Goal: Task Accomplishment & Management: Manage account settings

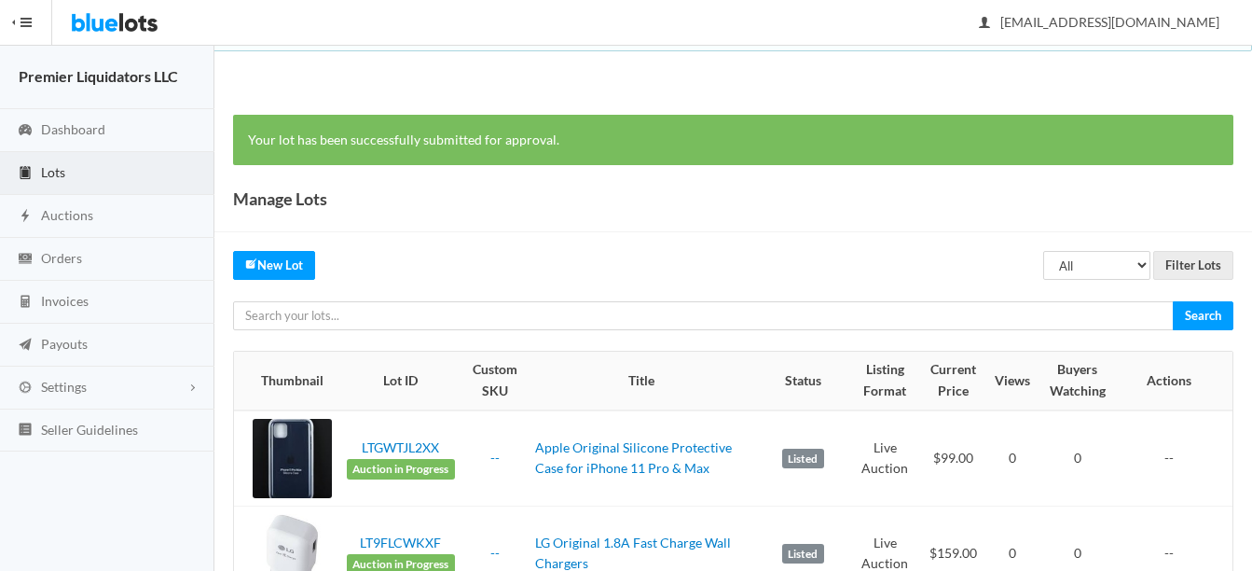
click at [50, 167] on span "Lots" at bounding box center [53, 172] width 24 height 16
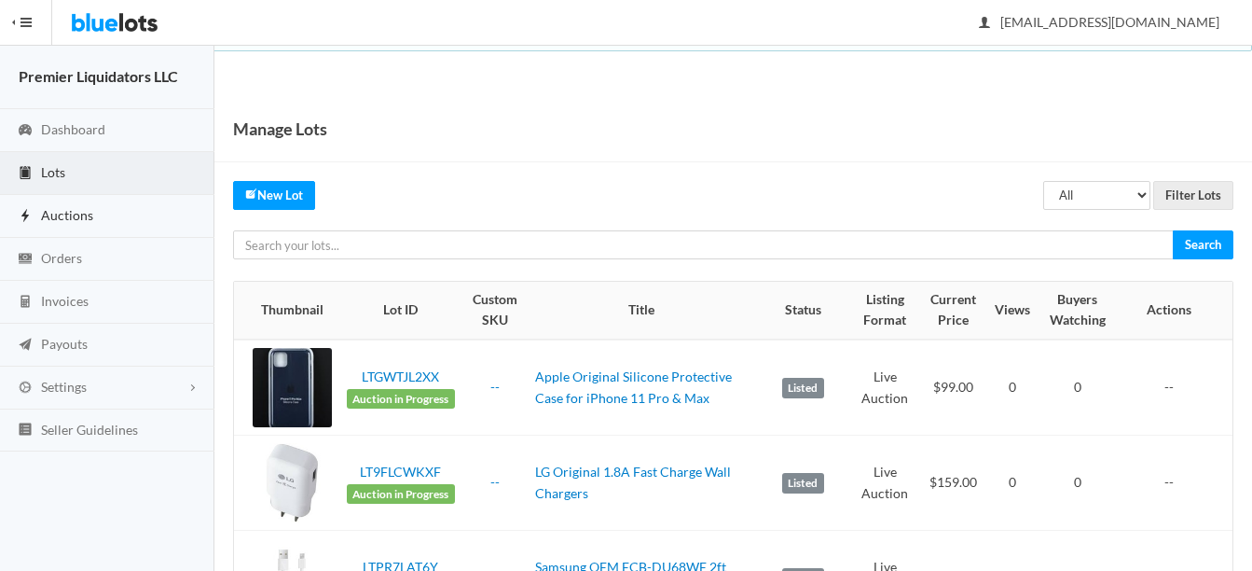
click at [45, 203] on link "Auctions" at bounding box center [107, 216] width 214 height 43
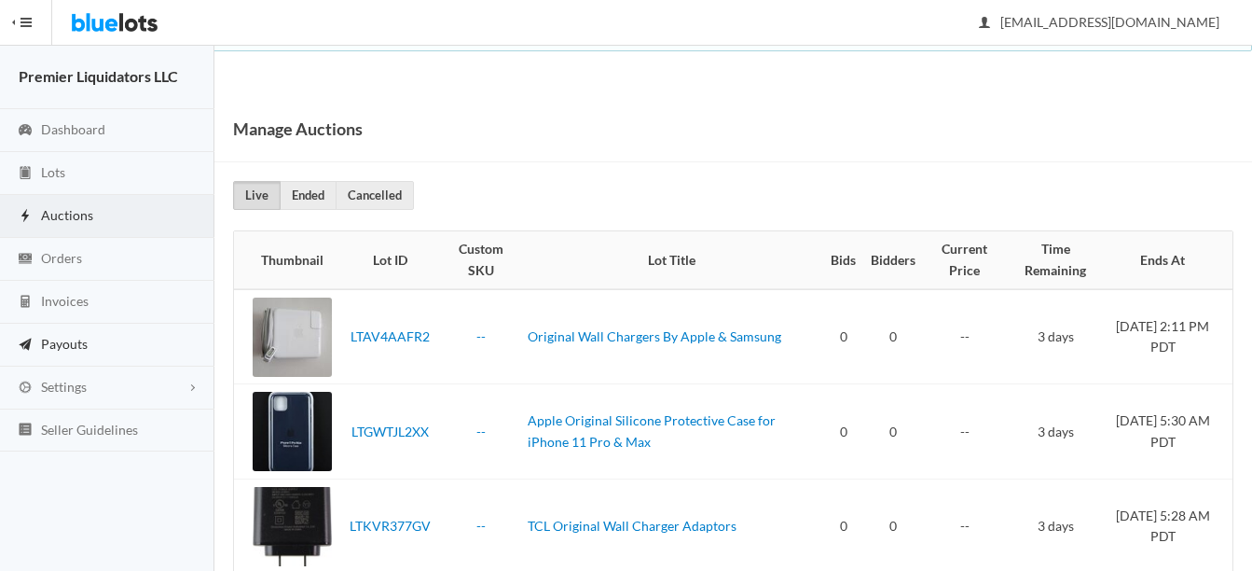
click at [60, 338] on span "Payouts" at bounding box center [64, 344] width 47 height 16
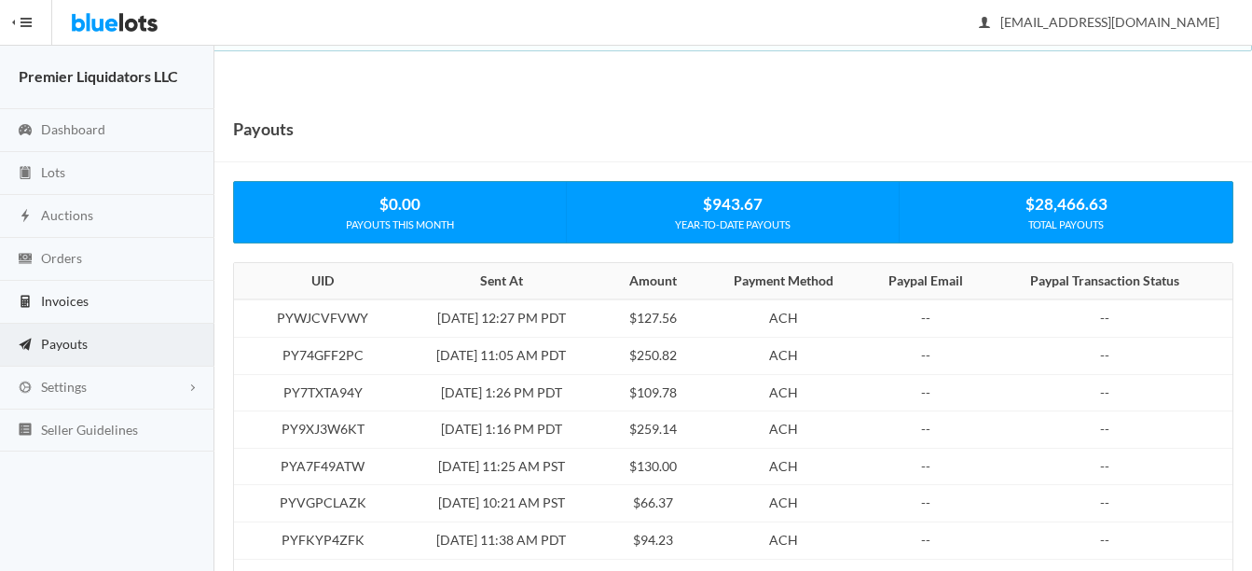
click at [65, 293] on span "Invoices" at bounding box center [65, 301] width 48 height 16
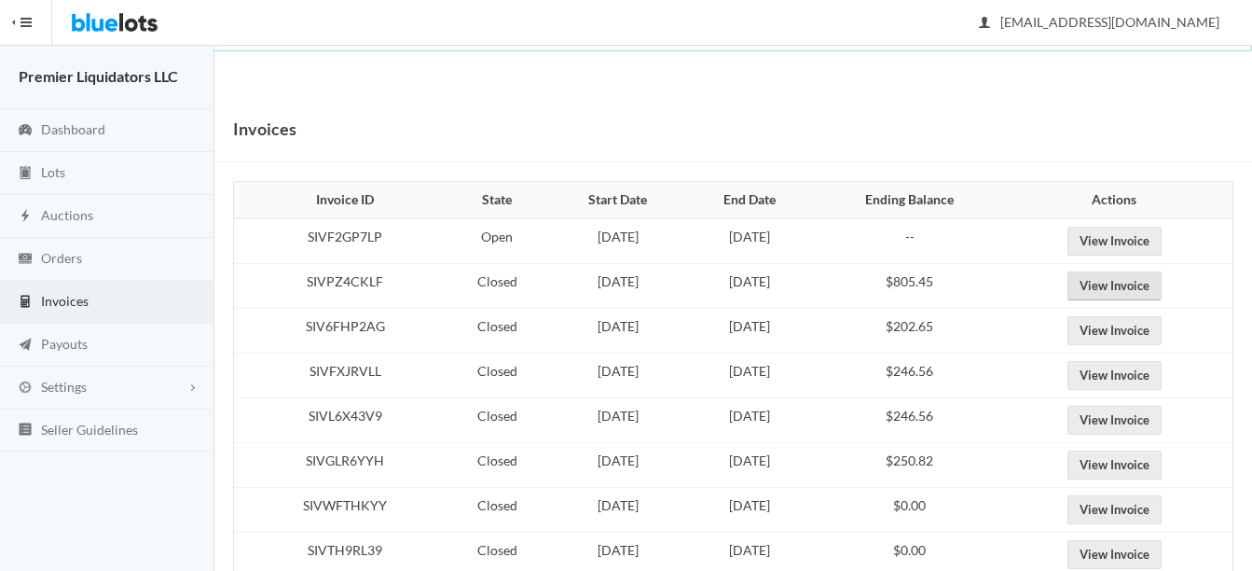
click at [1156, 283] on link "View Invoice" at bounding box center [1115, 285] width 94 height 29
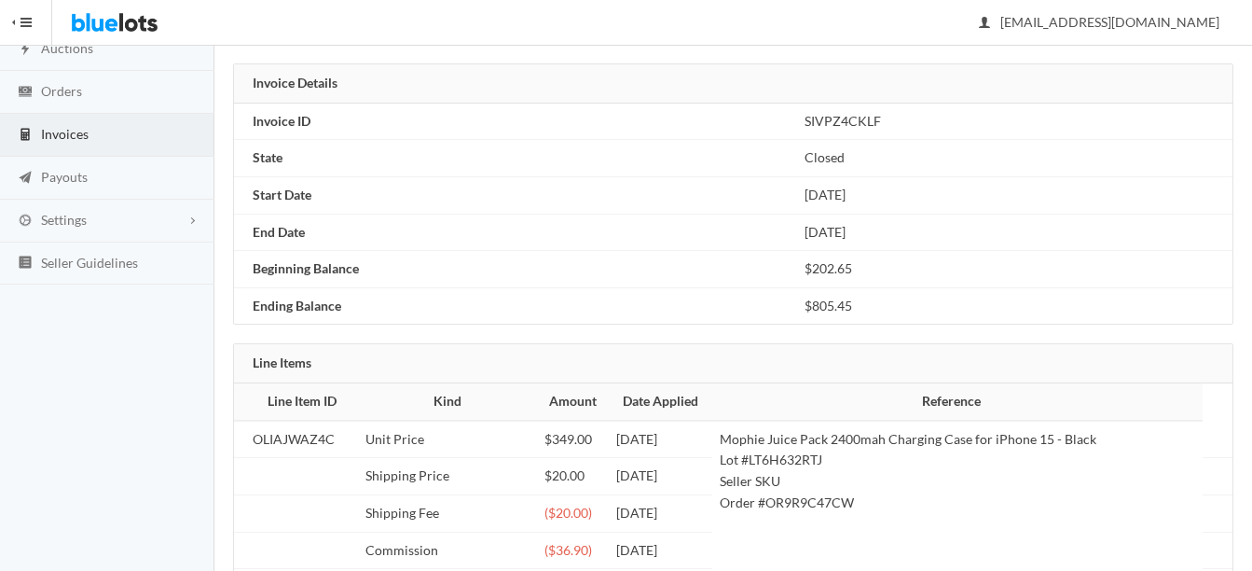
scroll to position [186, 0]
